Goal: Task Accomplishment & Management: Manage account settings

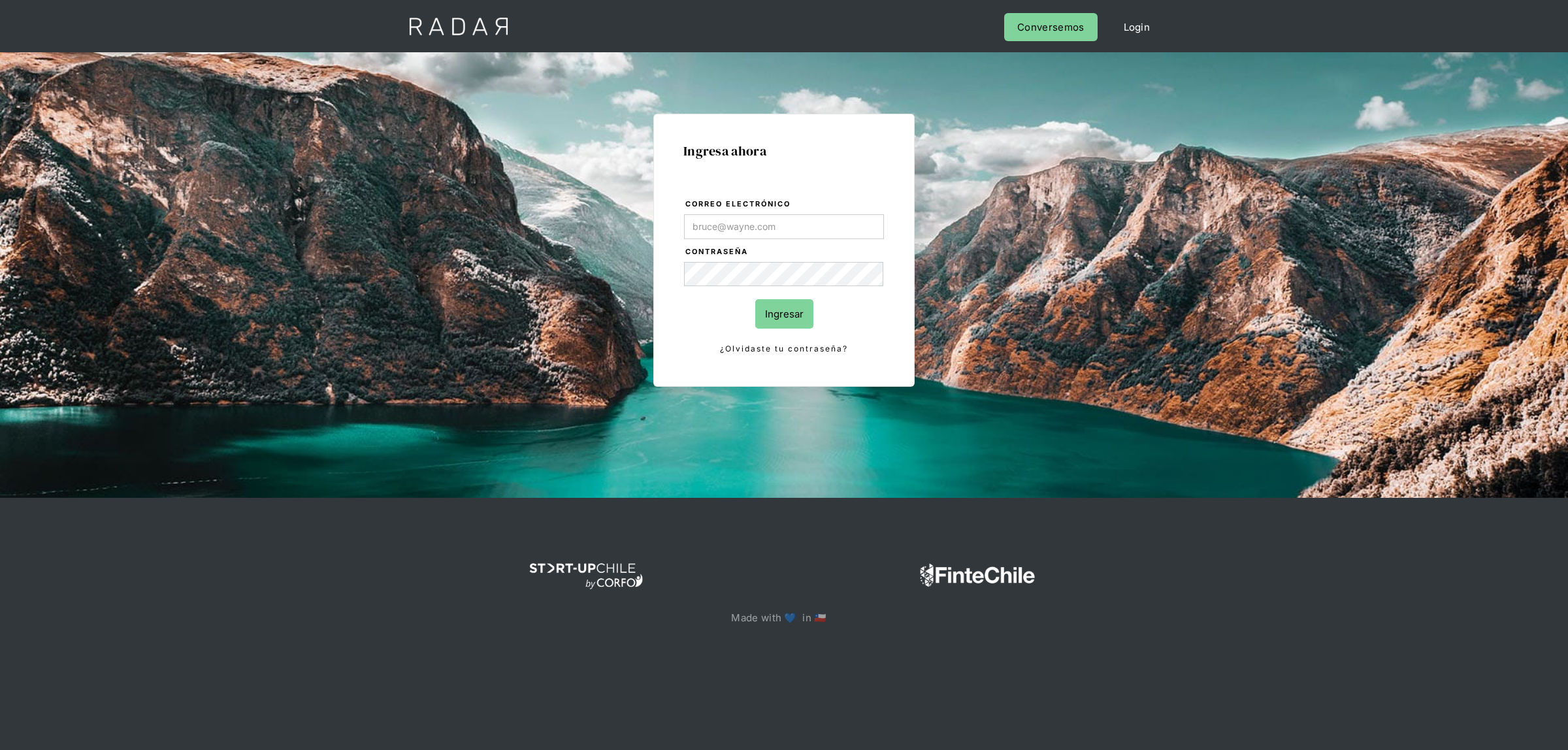
click at [732, 209] on label "Correo electrónico" at bounding box center [785, 204] width 199 height 13
click at [732, 214] on input "Correo electrónico" at bounding box center [783, 226] width 200 height 25
click at [735, 224] on input "Correo electrónico" at bounding box center [783, 226] width 200 height 25
type input "[EMAIL_ADDRESS][DOMAIN_NAME]"
click at [773, 308] on input "Ingresar" at bounding box center [784, 314] width 58 height 29
